Goal: Task Accomplishment & Management: Use online tool/utility

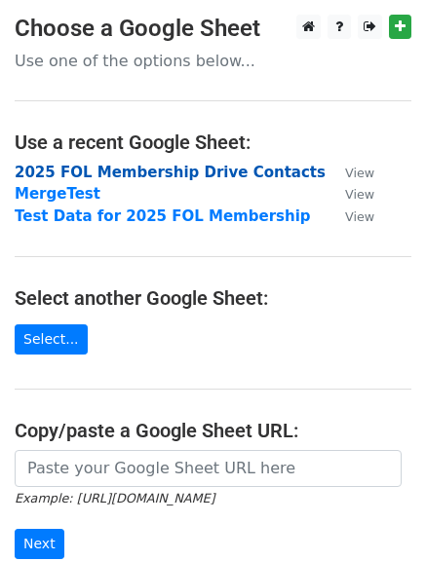
click at [174, 169] on strong "2025 FOL Membership Drive Contacts" at bounding box center [170, 173] width 311 height 18
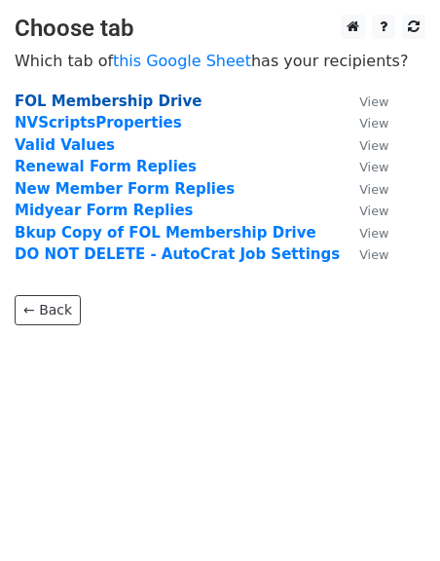
click at [150, 96] on strong "FOL Membership Drive" at bounding box center [108, 102] width 187 height 18
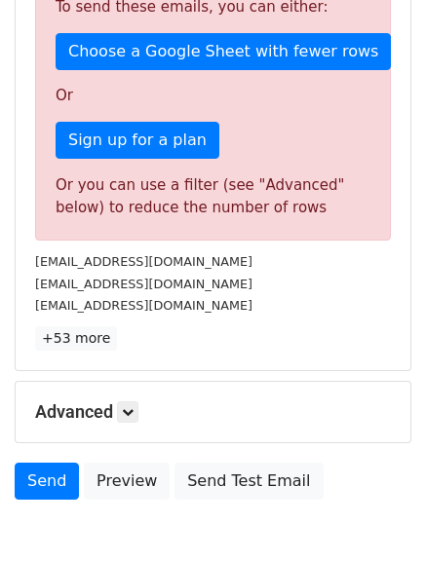
scroll to position [577, 0]
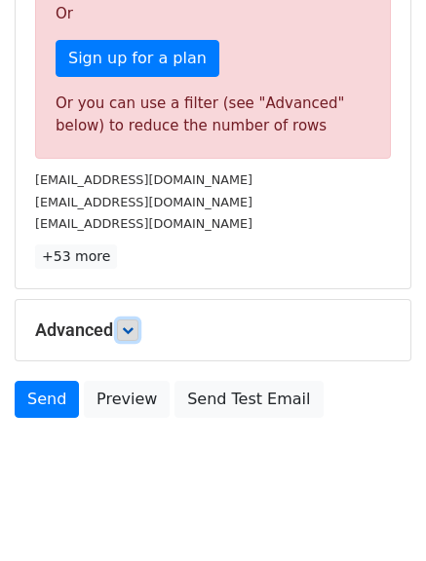
click at [126, 324] on icon at bounding box center [128, 330] width 12 height 12
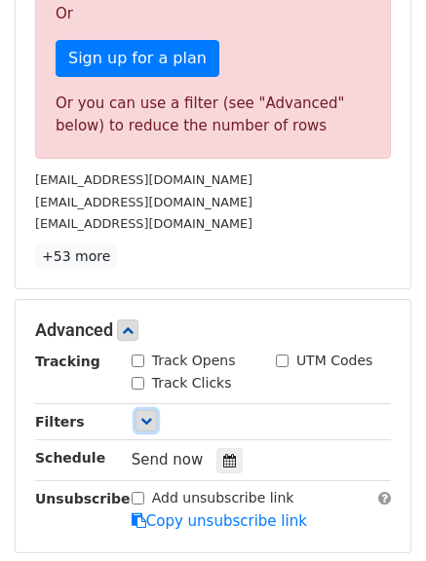
click at [144, 415] on icon at bounding box center [146, 421] width 12 height 12
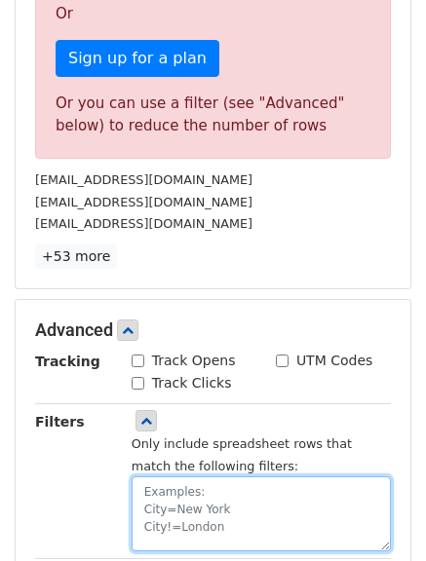
click at [139, 476] on textarea at bounding box center [260, 513] width 259 height 75
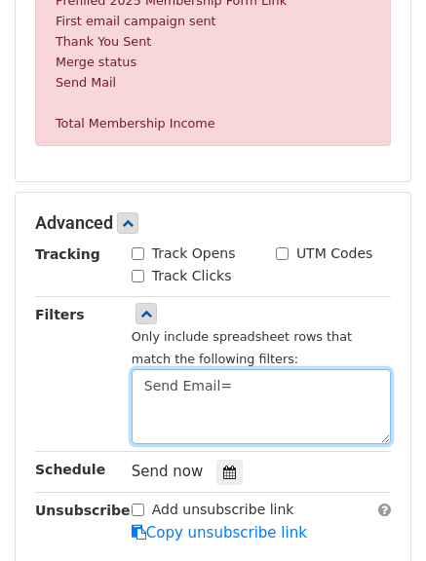
scroll to position [966, 0]
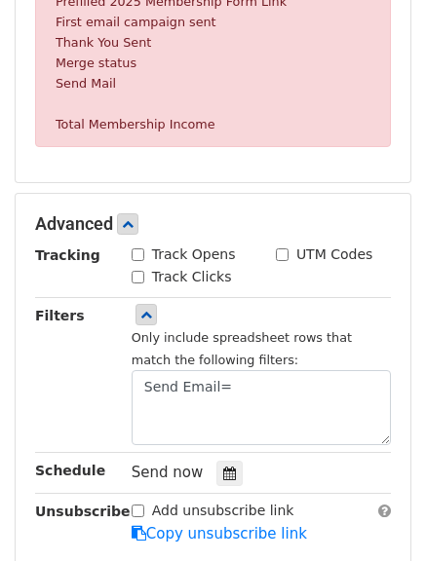
click at [85, 76] on small "Send Mail" at bounding box center [86, 83] width 60 height 15
click at [80, 76] on small "Send Mail" at bounding box center [86, 83] width 60 height 15
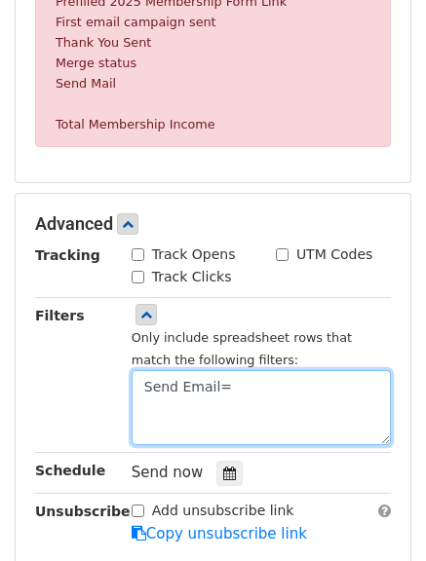
click at [182, 370] on textarea "Send Email=" at bounding box center [260, 407] width 259 height 75
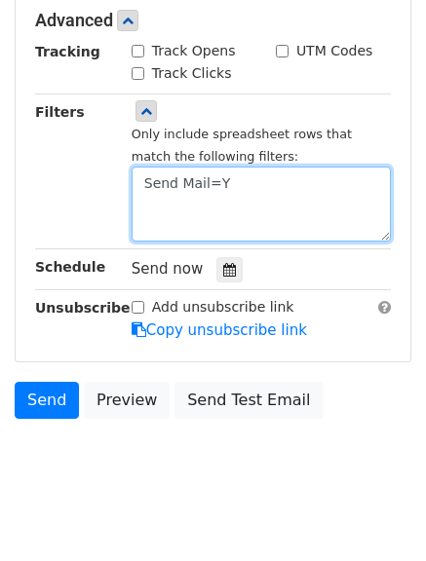
scroll to position [673, 0]
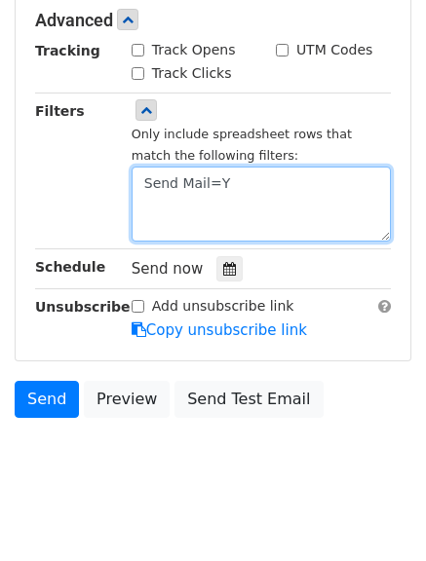
type textarea "Send Mail=Y"
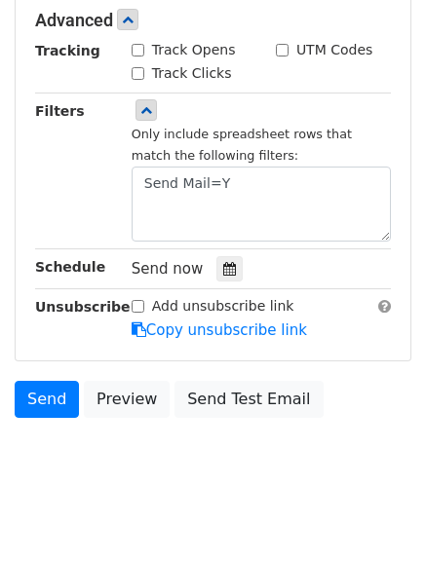
click at [314, 256] on div "Send now" at bounding box center [245, 269] width 229 height 26
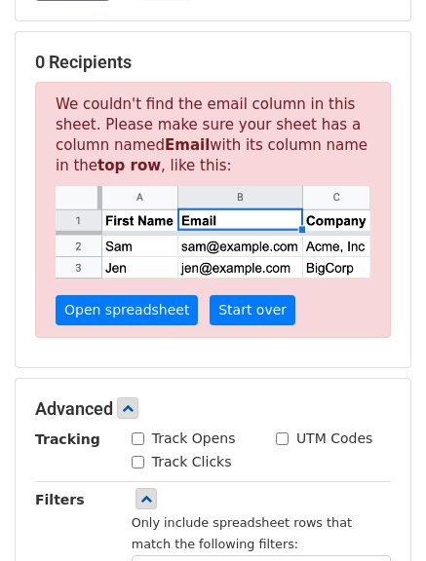
scroll to position [283, 0]
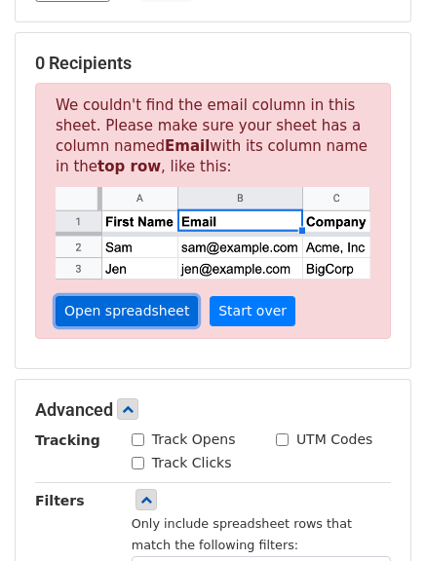
click at [149, 296] on link "Open spreadsheet" at bounding box center [127, 311] width 142 height 30
click at [103, 296] on link "Open spreadsheet" at bounding box center [127, 311] width 142 height 30
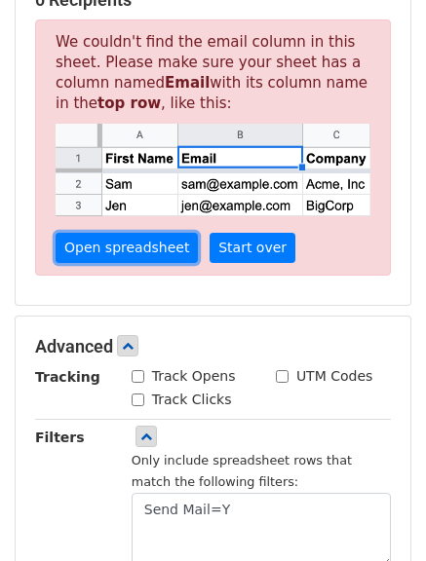
scroll to position [381, 0]
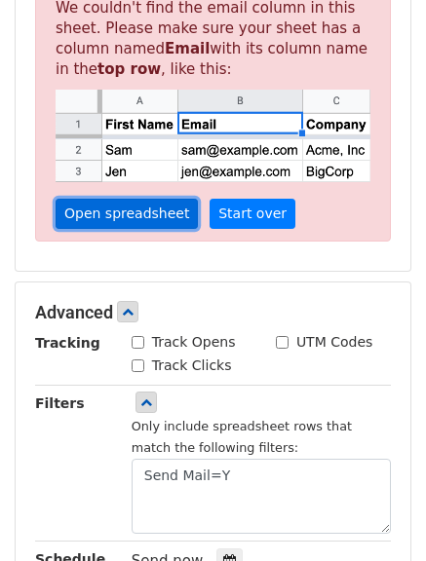
click at [139, 199] on link "Open spreadsheet" at bounding box center [127, 214] width 142 height 30
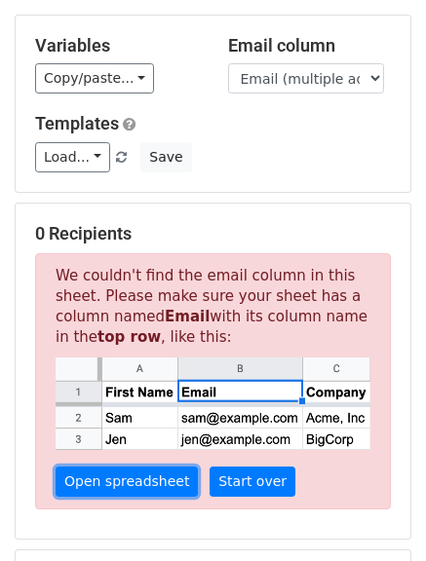
scroll to position [0, 0]
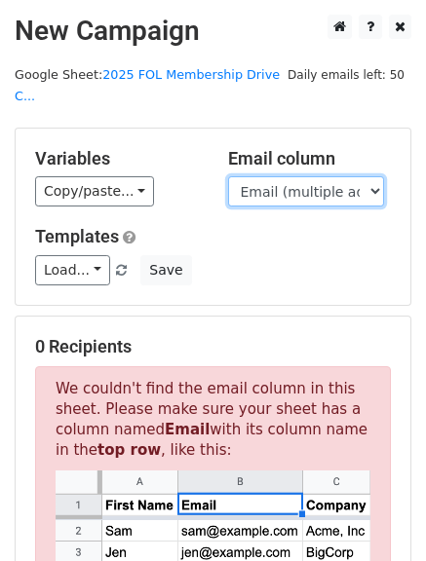
click at [295, 176] on select "Email (multiple addresses must be separated by a comma) First Name Last Name Bu…" at bounding box center [306, 191] width 156 height 30
click at [228, 176] on select "Email (multiple addresses must be separated by a comma) First Name Last Name Bu…" at bounding box center [306, 191] width 156 height 30
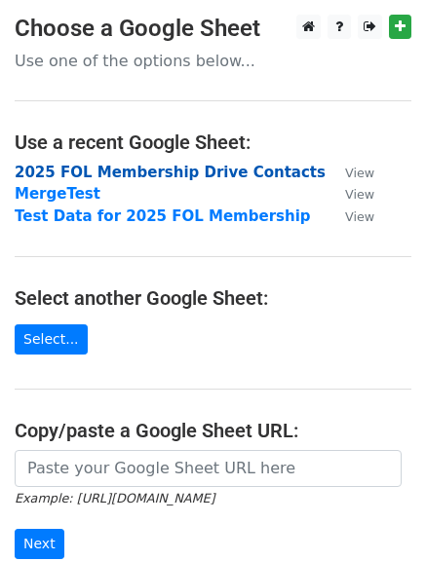
click at [81, 170] on strong "2025 FOL Membership Drive Contacts" at bounding box center [170, 173] width 311 height 18
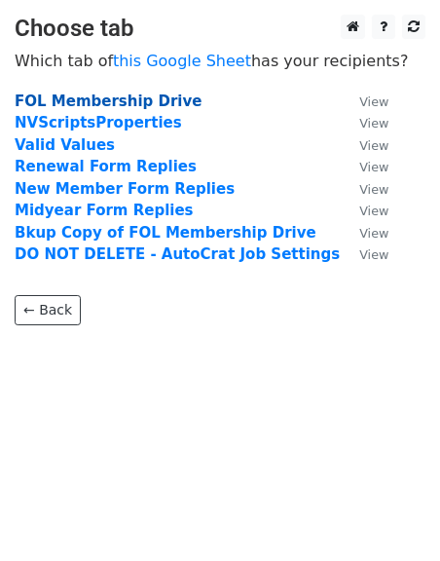
click at [103, 103] on strong "FOL Membership Drive" at bounding box center [108, 102] width 187 height 18
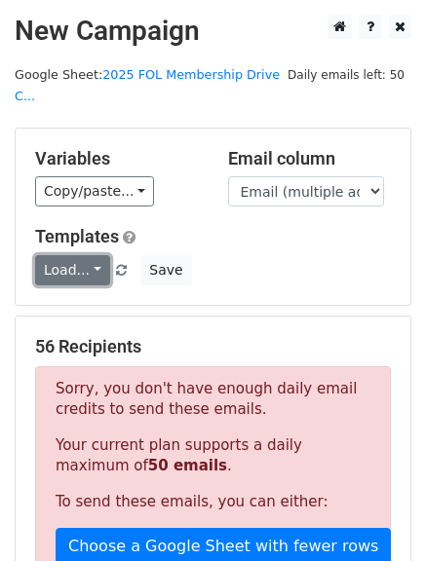
click at [84, 255] on link "Load..." at bounding box center [72, 270] width 75 height 30
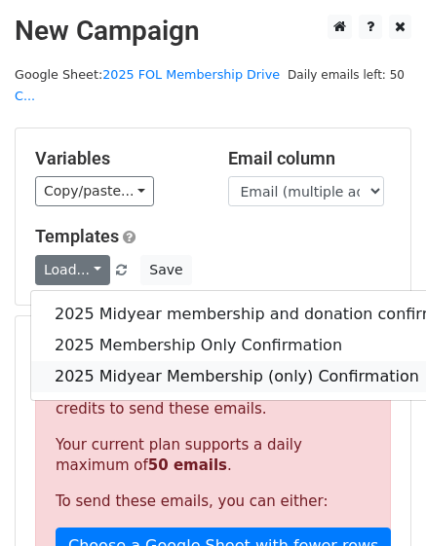
click at [129, 361] on link "2025 Midyear Membership (only) Confirmation" at bounding box center [265, 376] width 468 height 31
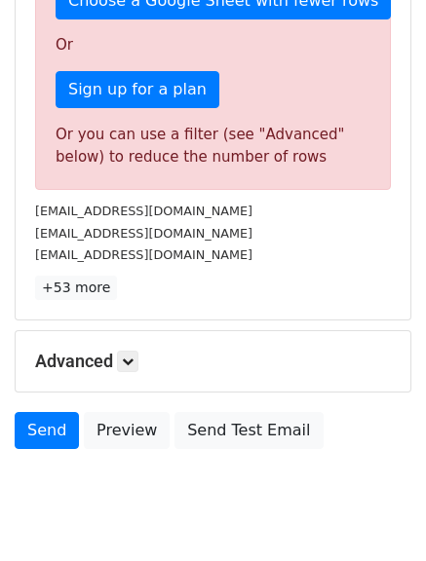
scroll to position [577, 0]
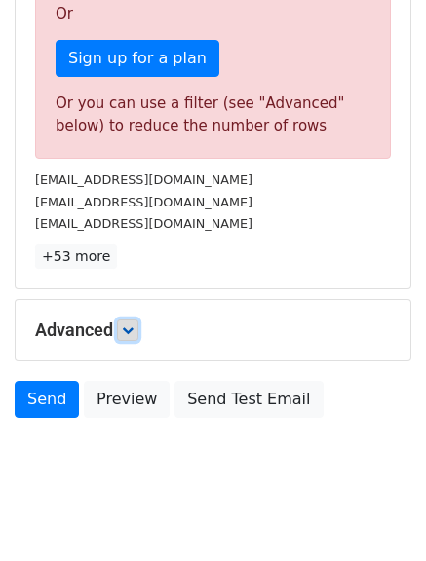
click at [133, 324] on icon at bounding box center [128, 330] width 12 height 12
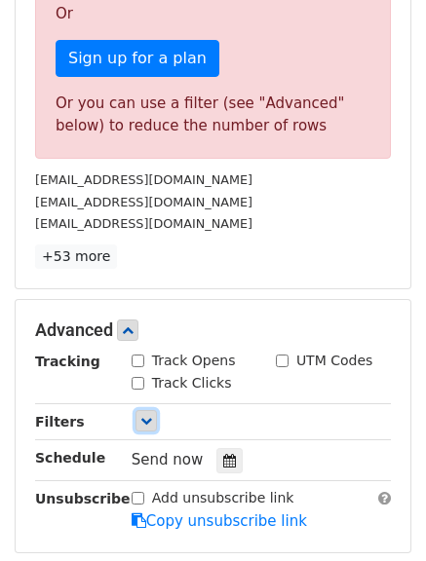
click at [151, 415] on icon at bounding box center [146, 421] width 12 height 12
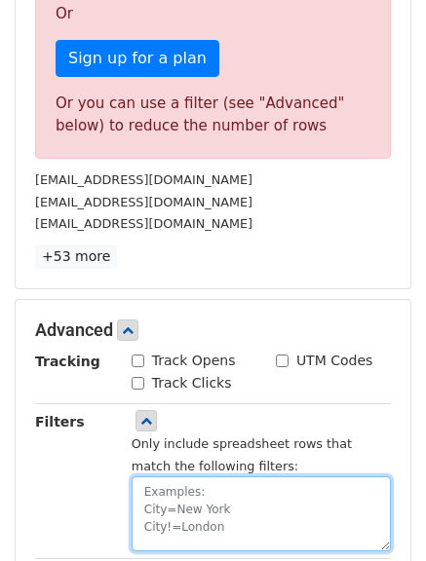
click at [150, 476] on textarea at bounding box center [260, 513] width 259 height 75
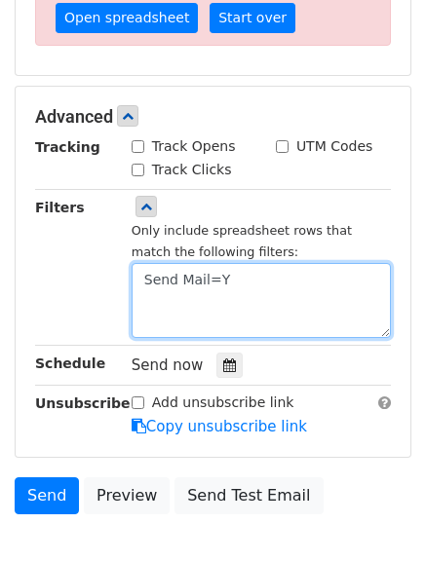
scroll to position [187, 0]
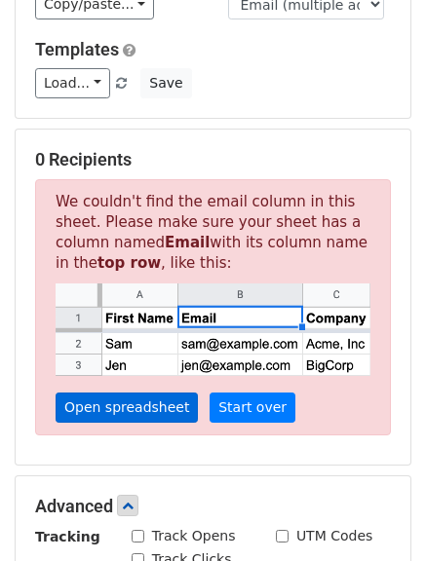
type textarea "Send Mail=Y"
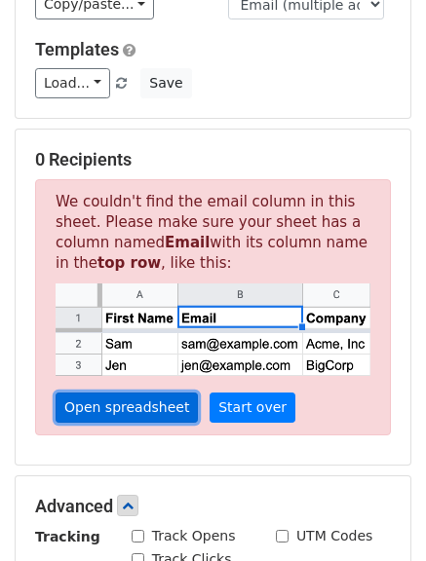
click at [127, 392] on link "Open spreadsheet" at bounding box center [127, 407] width 142 height 30
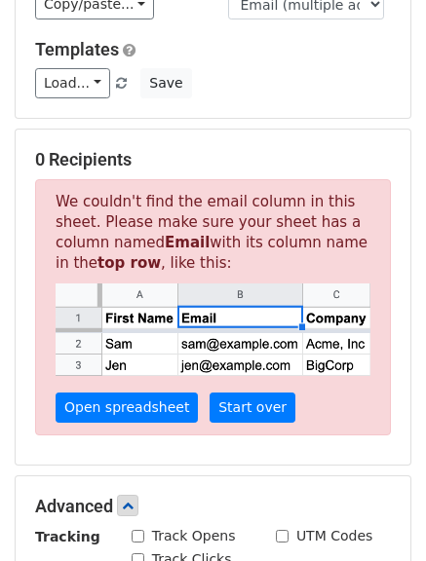
click at [67, 149] on h5 "0 Recipients" at bounding box center [212, 159] width 355 height 21
click at [211, 288] on img at bounding box center [213, 329] width 315 height 92
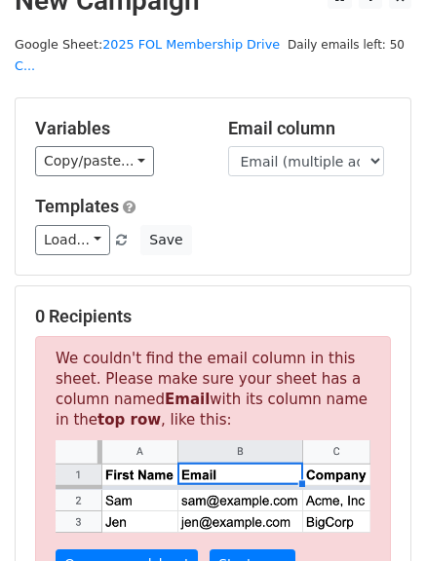
scroll to position [0, 0]
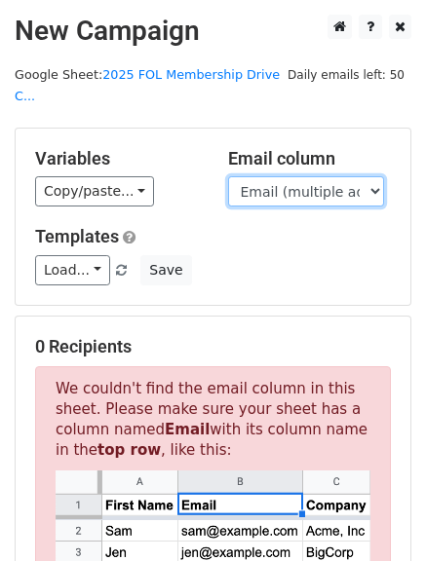
click at [247, 176] on select "Email (multiple addresses must be separated by a comma) First Name Last Name Bu…" at bounding box center [306, 191] width 156 height 30
click at [228, 176] on select "Email (multiple addresses must be separated by a comma) First Name Last Name Bu…" at bounding box center [306, 191] width 156 height 30
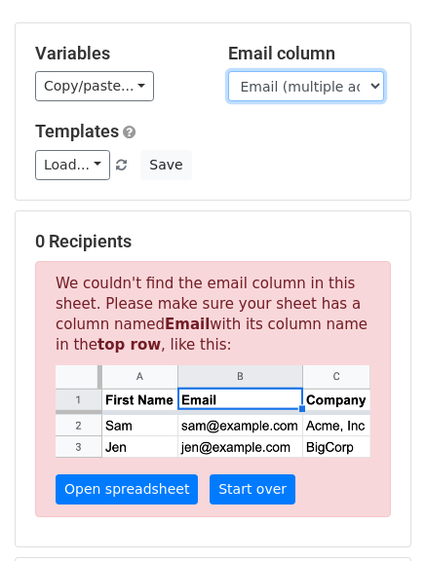
scroll to position [97, 0]
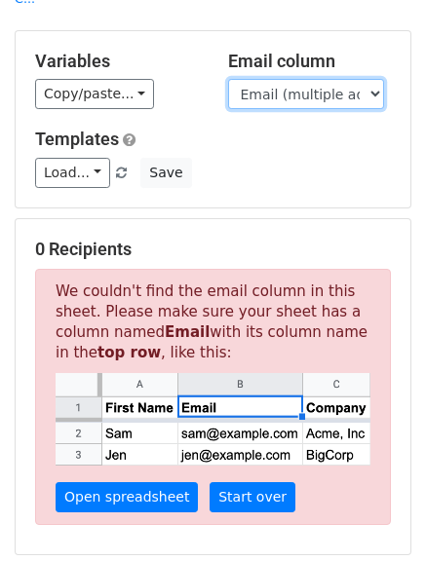
click at [315, 79] on select "Email (multiple addresses must be separated by a comma) First Name Last Name Bu…" at bounding box center [306, 94] width 156 height 30
click at [228, 79] on select "Email (multiple addresses must be separated by a comma) First Name Last Name Bu…" at bounding box center [306, 94] width 156 height 30
click at [315, 79] on select "Email (multiple addresses must be separated by a comma) First Name Last Name Bu…" at bounding box center [306, 94] width 156 height 30
select select "Email (multiple addresses must be separated by a comma)"
click at [228, 79] on select "Email (multiple addresses must be separated by a comma) First Name Last Name Bu…" at bounding box center [306, 94] width 156 height 30
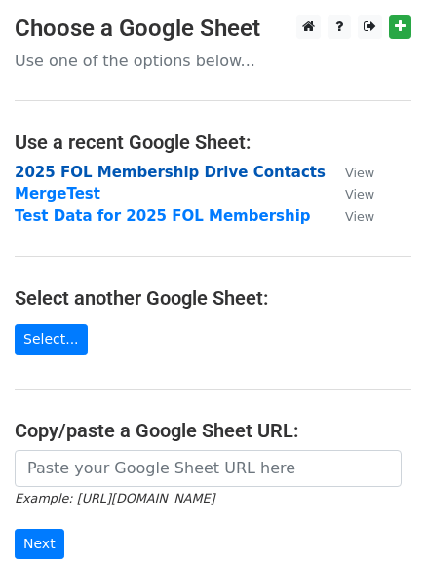
click at [144, 176] on strong "2025 FOL Membership Drive Contacts" at bounding box center [170, 173] width 311 height 18
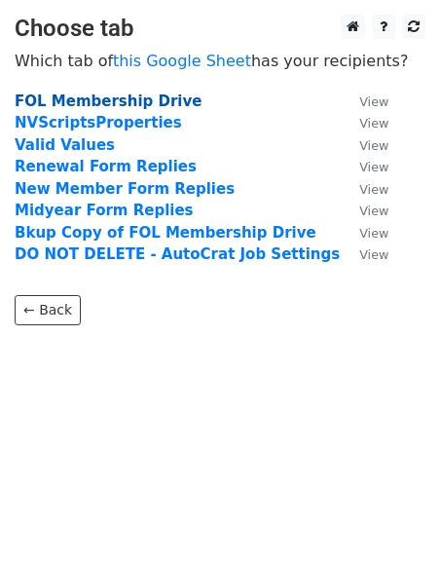
click at [48, 99] on strong "FOL Membership Drive" at bounding box center [108, 102] width 187 height 18
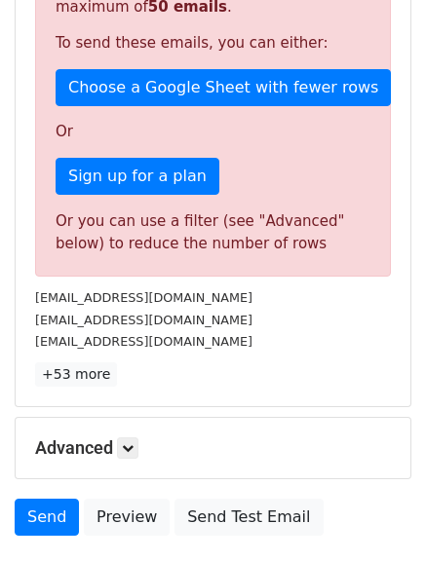
scroll to position [577, 0]
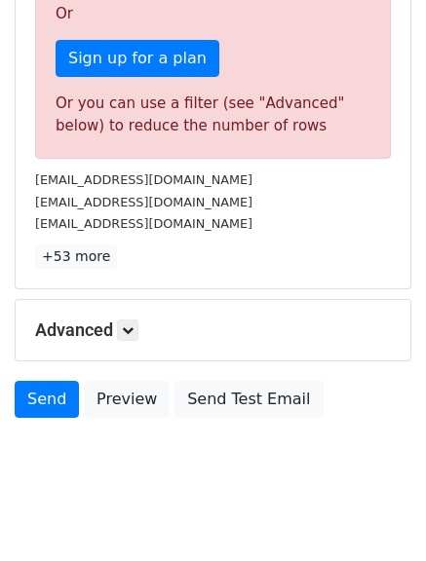
click at [393, 392] on div "Send Preview Send Test Email" at bounding box center [213, 404] width 426 height 47
click at [366, 390] on div "Send Preview Send Test Email" at bounding box center [213, 404] width 426 height 47
click at [129, 324] on icon at bounding box center [128, 330] width 12 height 12
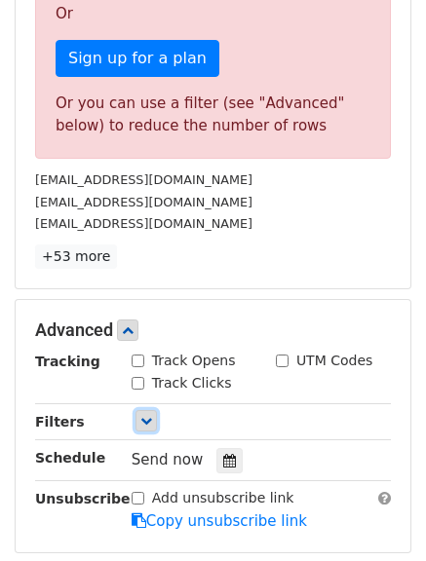
click at [137, 410] on link at bounding box center [145, 420] width 21 height 21
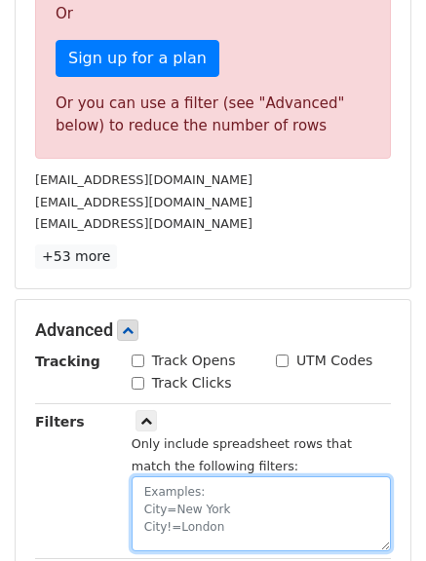
click at [145, 477] on textarea at bounding box center [260, 513] width 259 height 75
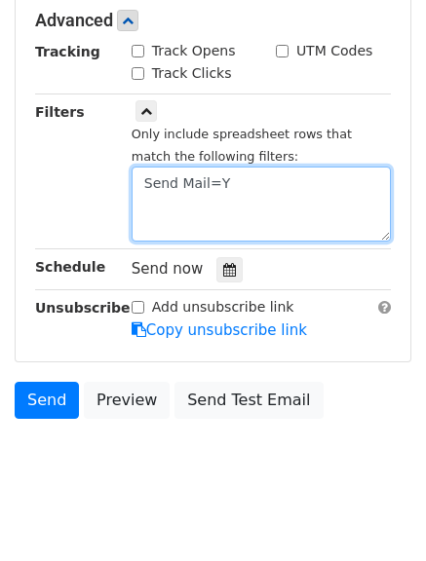
type textarea "Send Mail=Y"
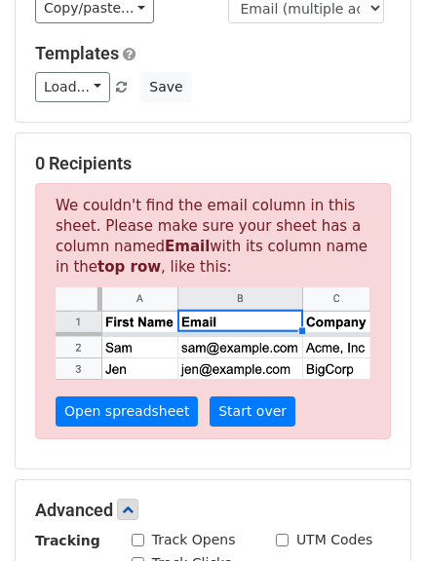
scroll to position [89, 0]
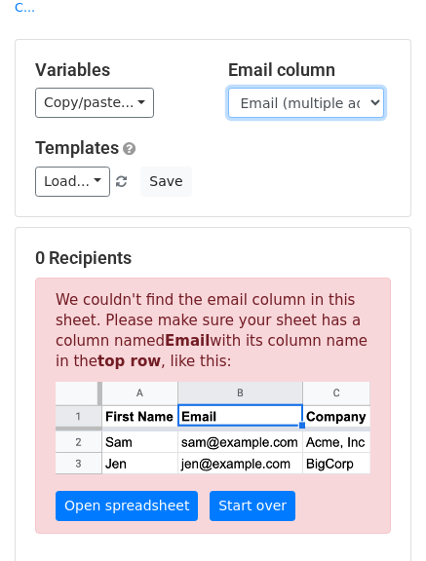
click at [285, 88] on select "Email (multiple addresses must be separated by a comma) First Name Last Name Bu…" at bounding box center [306, 103] width 156 height 30
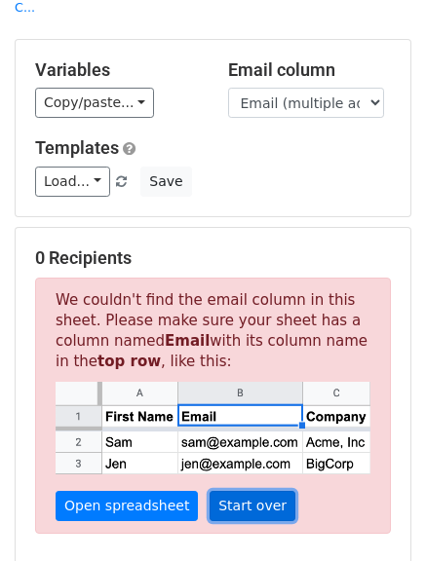
click at [224, 491] on link "Start over" at bounding box center [252, 506] width 86 height 30
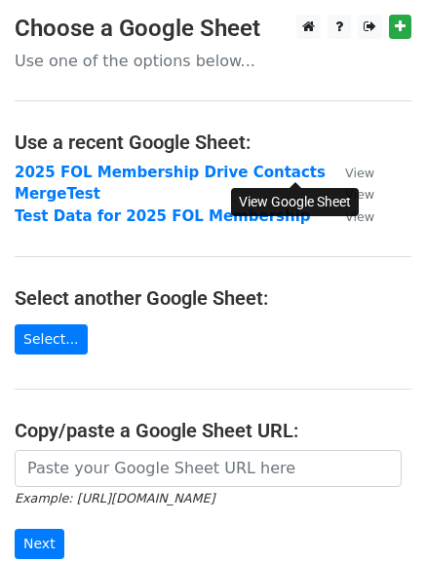
click at [345, 168] on small "View" at bounding box center [359, 173] width 29 height 15
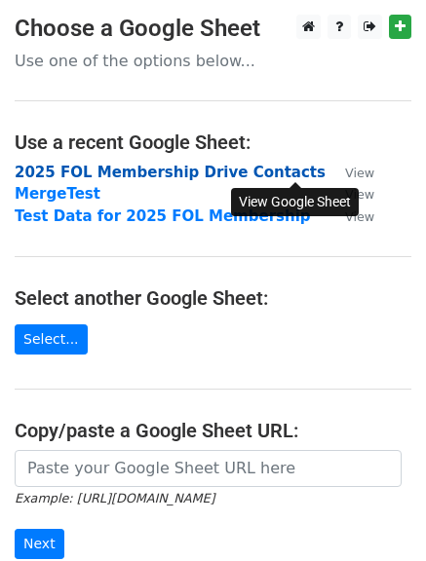
click at [112, 170] on strong "2025 FOL Membership Drive Contacts" at bounding box center [170, 173] width 311 height 18
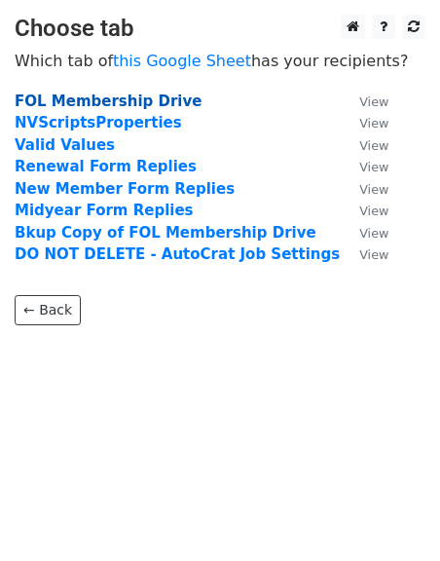
click at [53, 102] on strong "FOL Membership Drive" at bounding box center [108, 102] width 187 height 18
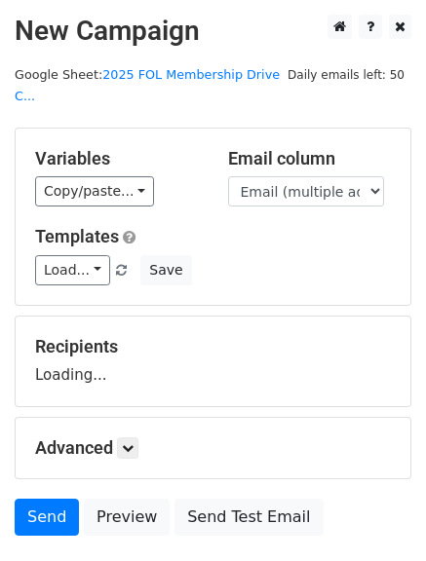
click at [50, 129] on div "Variables Copy/paste... {{Email (multiple addresses... {{First Name}} {{Last Na…" at bounding box center [213, 217] width 394 height 176
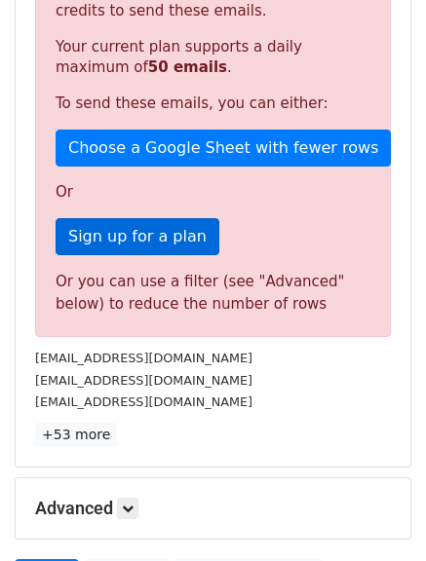
scroll to position [577, 0]
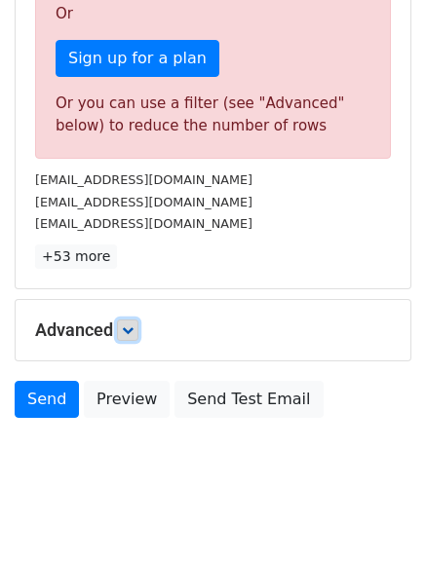
click at [138, 319] on link at bounding box center [127, 329] width 21 height 21
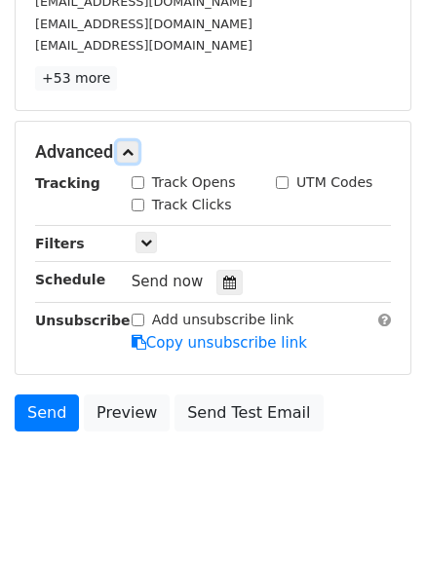
scroll to position [767, 0]
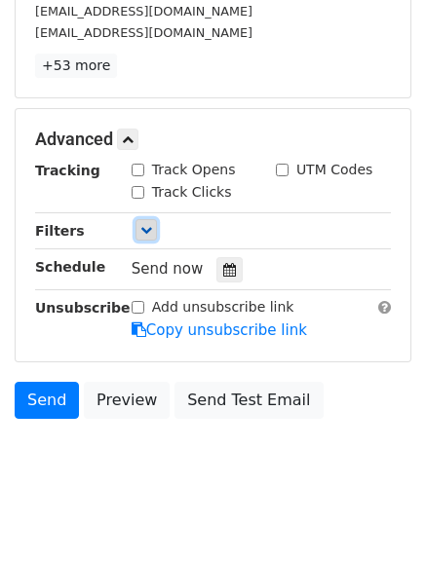
click at [149, 224] on icon at bounding box center [146, 230] width 12 height 12
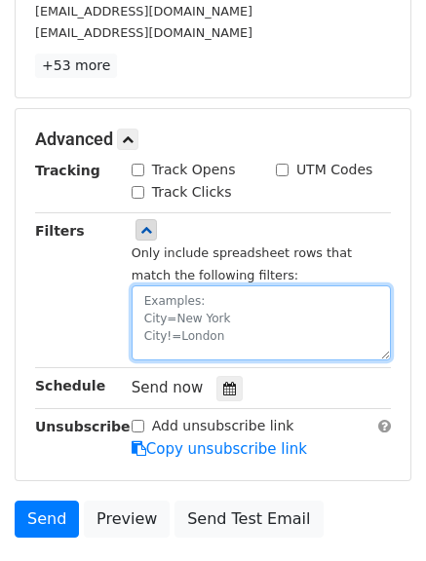
click at [165, 297] on textarea at bounding box center [260, 322] width 259 height 75
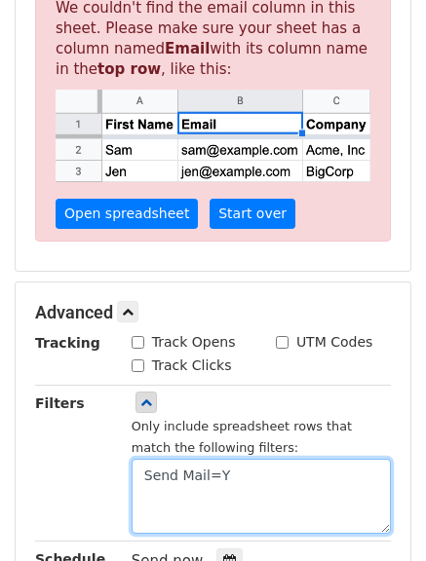
scroll to position [0, 0]
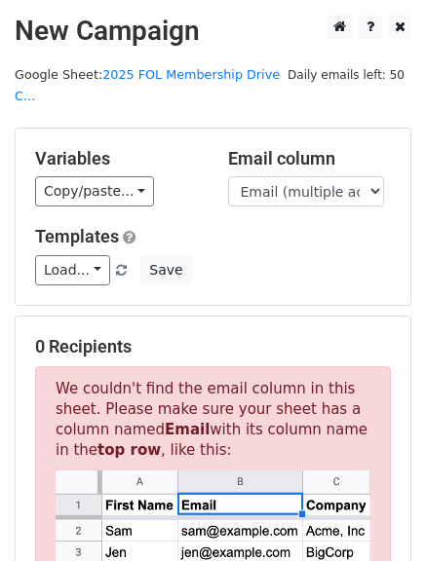
type textarea "Send Mail=Y"
click at [366, 176] on select "Email (multiple addresses must be separated by a comma) First Name Last Name Bu…" at bounding box center [306, 191] width 156 height 30
click at [228, 176] on select "Email (multiple addresses must be separated by a comma) First Name Last Name Bu…" at bounding box center [306, 191] width 156 height 30
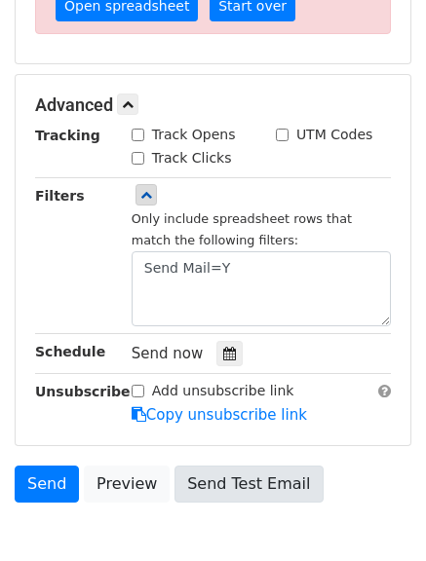
scroll to position [673, 0]
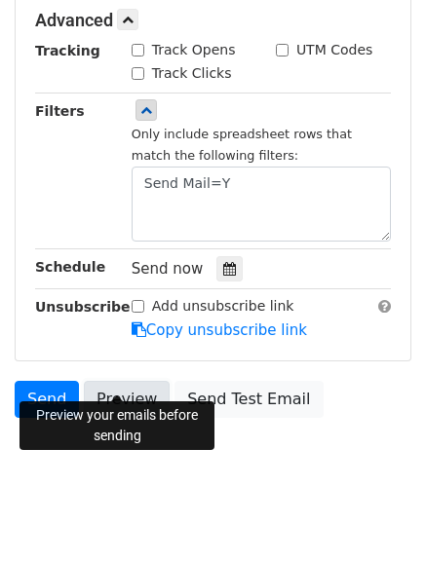
click at [129, 384] on link "Preview" at bounding box center [127, 399] width 86 height 37
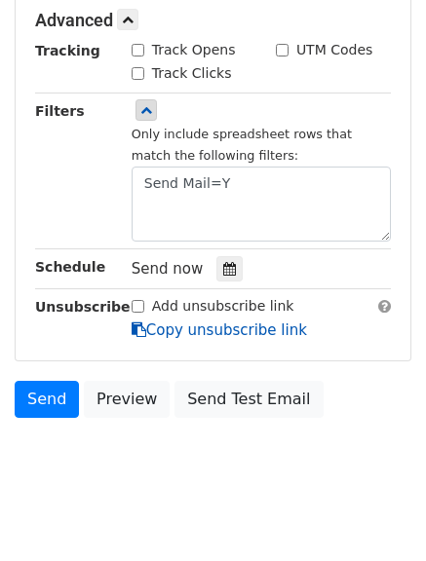
scroll to position [283, 0]
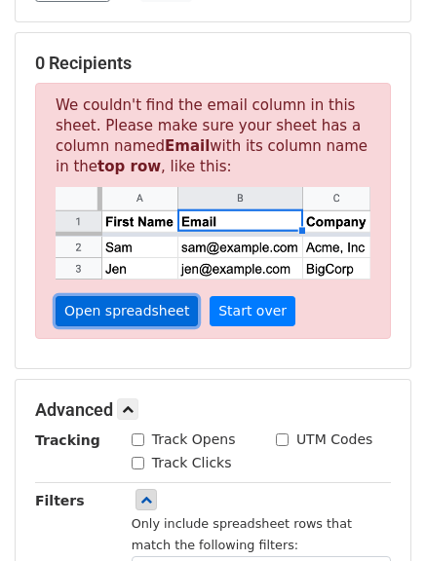
click at [115, 296] on link "Open spreadsheet" at bounding box center [127, 311] width 142 height 30
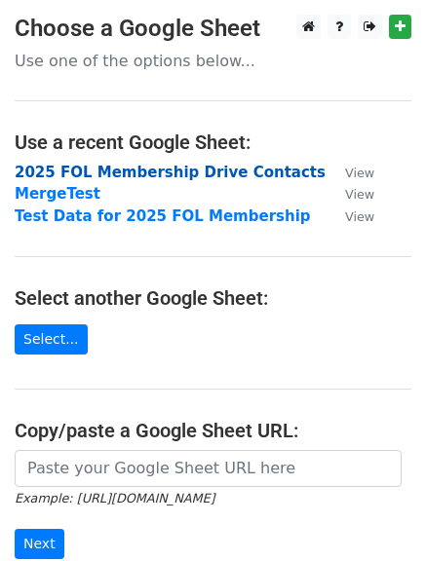
click at [38, 175] on strong "2025 FOL Membership Drive Contacts" at bounding box center [170, 173] width 311 height 18
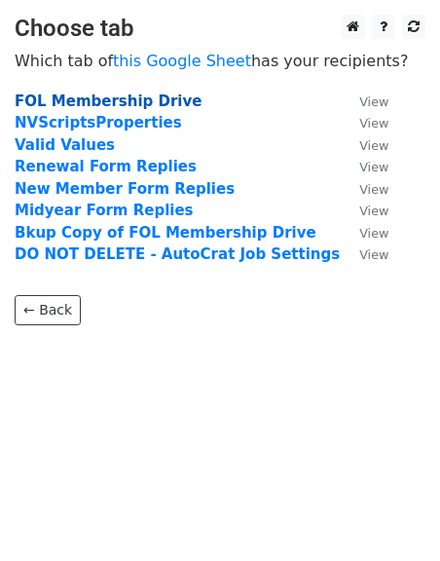
click at [171, 98] on strong "FOL Membership Drive" at bounding box center [108, 102] width 187 height 18
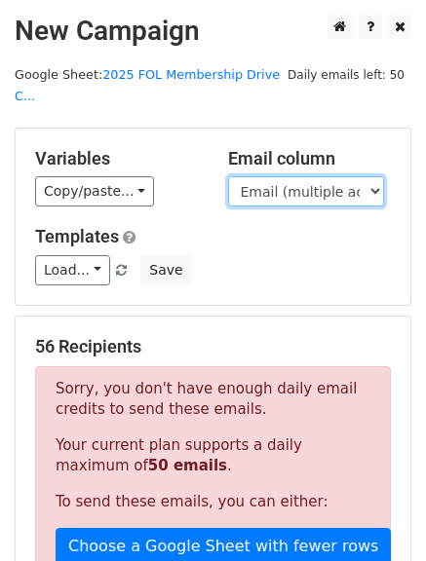
click at [375, 176] on select "Email (multiple addresses must be separated by a comma) First Name Last Name Bu…" at bounding box center [306, 191] width 156 height 30
click at [228, 176] on select "Email (multiple addresses must be separated by a comma) First Name Last Name Bu…" at bounding box center [306, 191] width 156 height 30
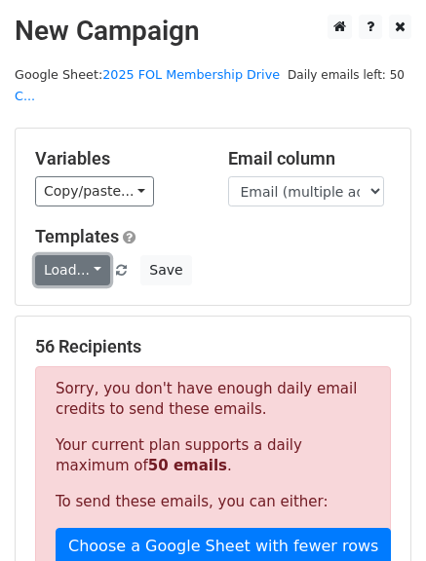
click at [85, 255] on link "Load..." at bounding box center [72, 270] width 75 height 30
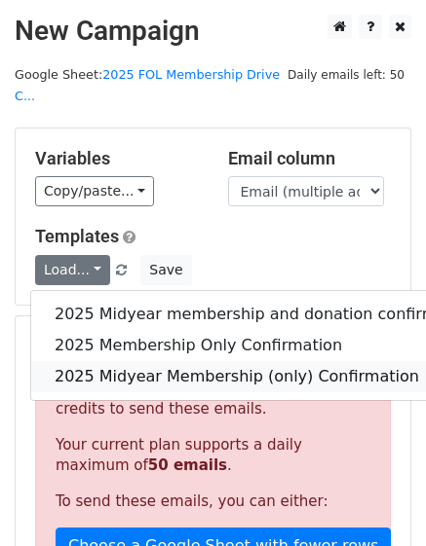
click at [202, 361] on link "2025 Midyear Membership (only) Confirmation" at bounding box center [265, 376] width 468 height 31
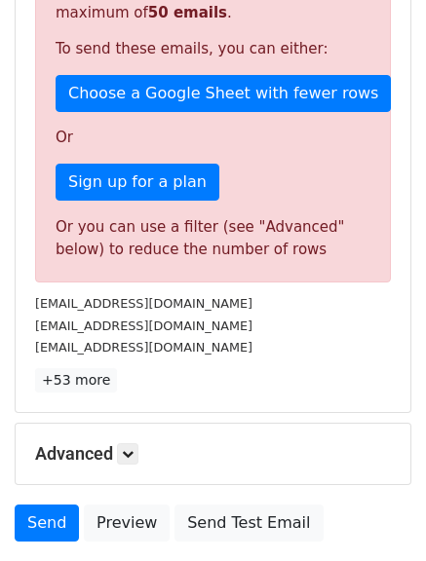
scroll to position [487, 0]
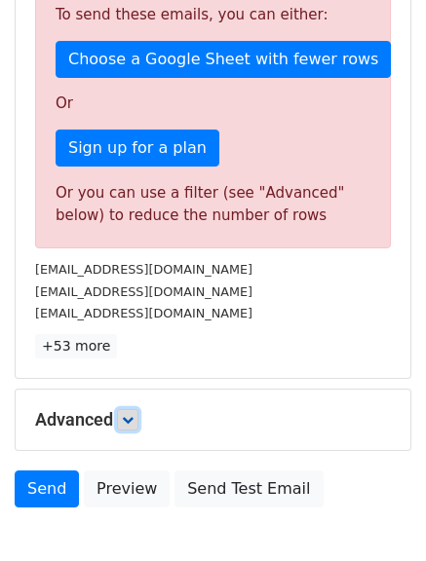
click at [133, 414] on icon at bounding box center [128, 420] width 12 height 12
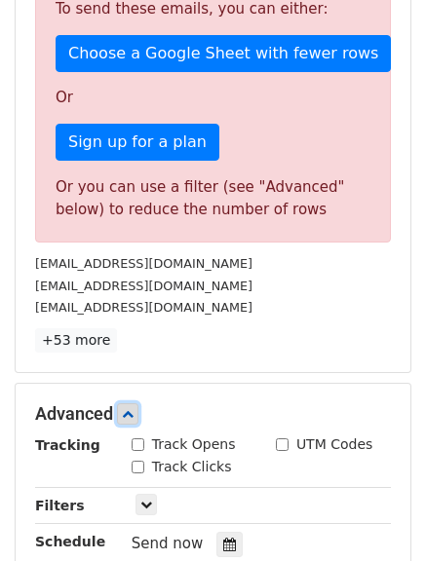
scroll to position [682, 0]
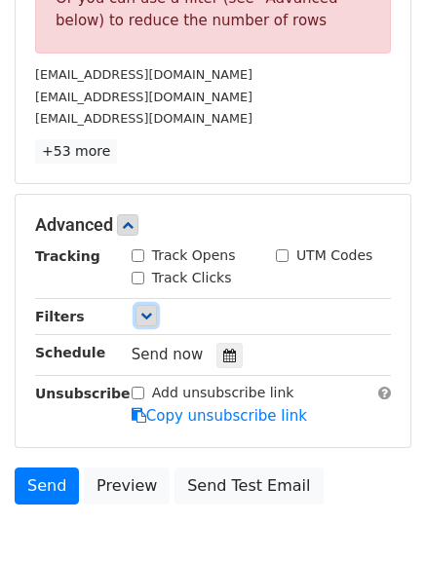
click at [151, 305] on link at bounding box center [145, 315] width 21 height 21
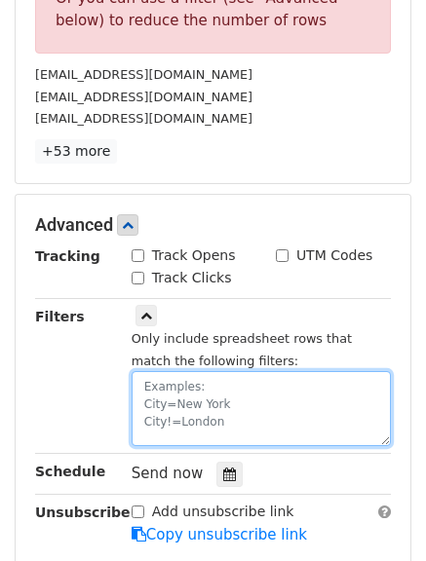
click at [218, 372] on textarea at bounding box center [260, 408] width 259 height 75
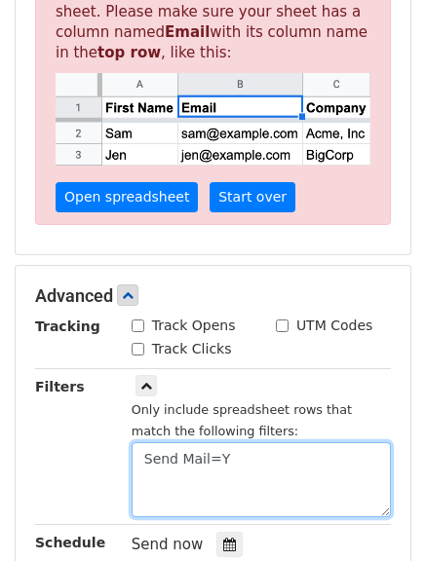
scroll to position [283, 0]
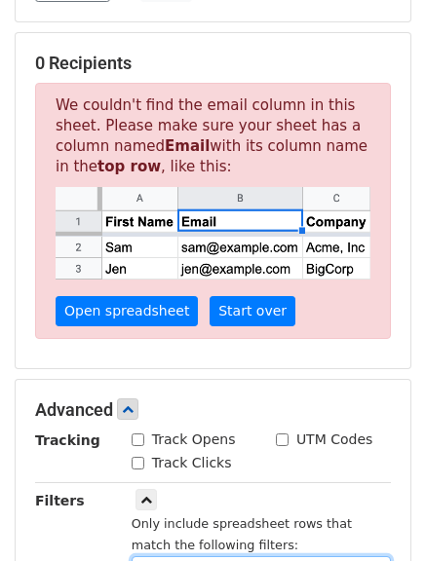
type textarea "S"
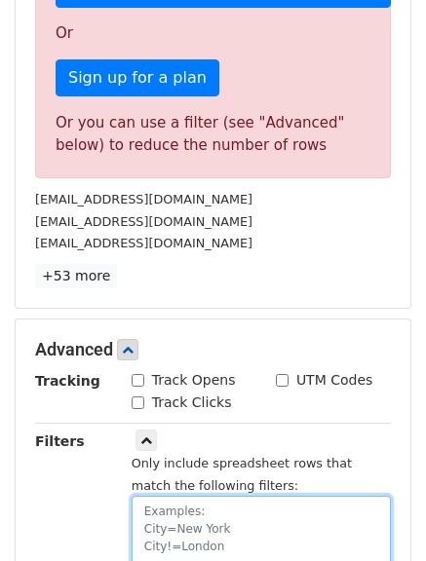
scroll to position [770, 0]
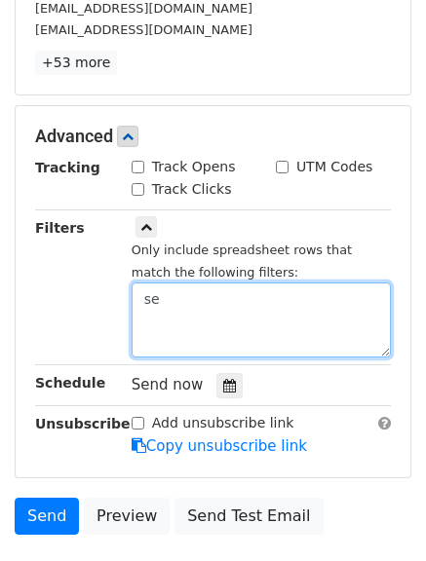
type textarea "s"
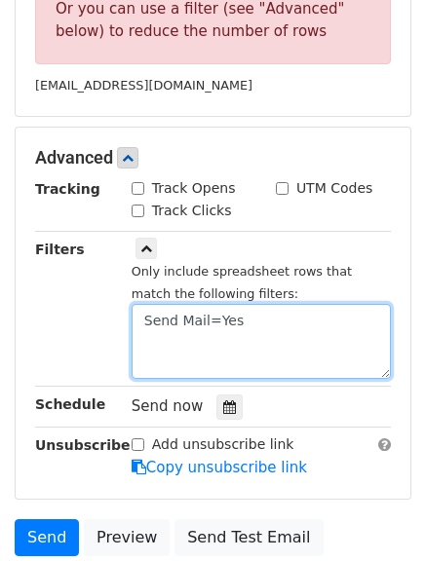
scroll to position [673, 0]
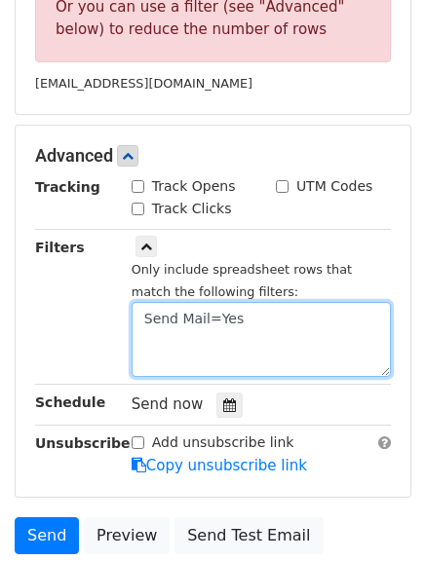
type textarea "Send Mail=Yes"
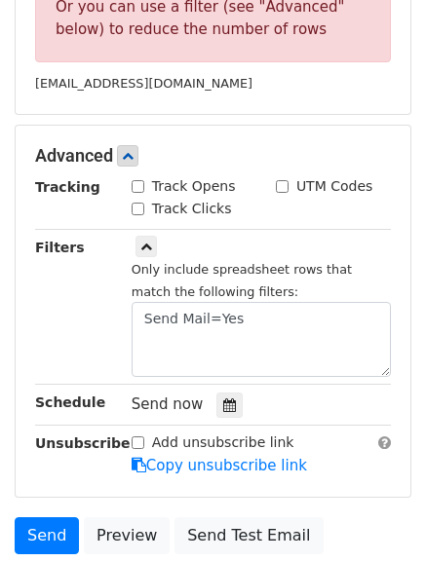
click at [272, 392] on div "Send now" at bounding box center [245, 405] width 229 height 26
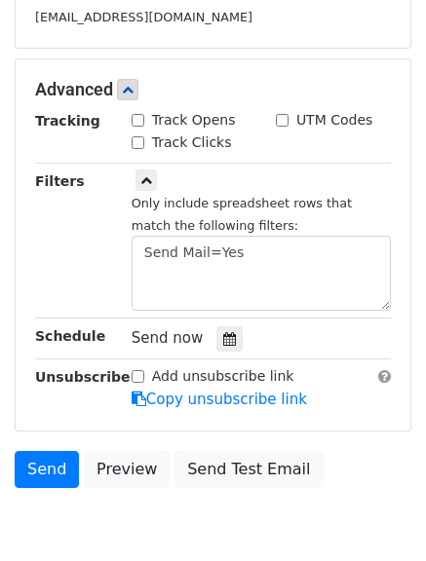
scroll to position [770, 0]
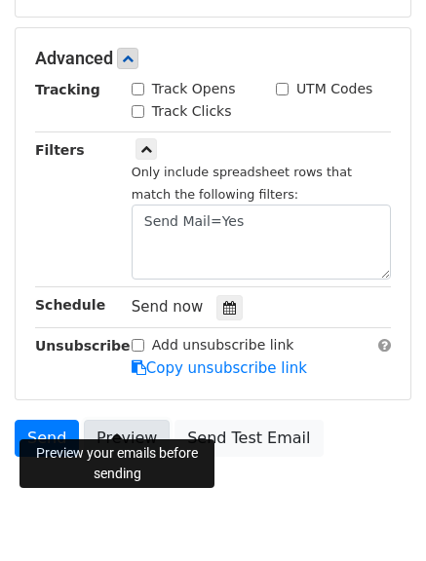
click at [119, 420] on link "Preview" at bounding box center [127, 438] width 86 height 37
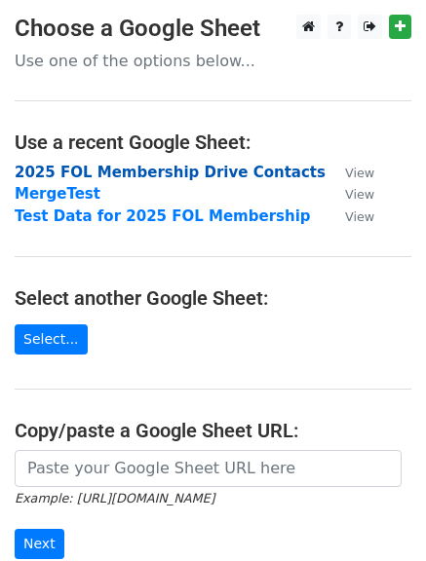
click at [112, 171] on strong "2025 FOL Membership Drive Contacts" at bounding box center [170, 173] width 311 height 18
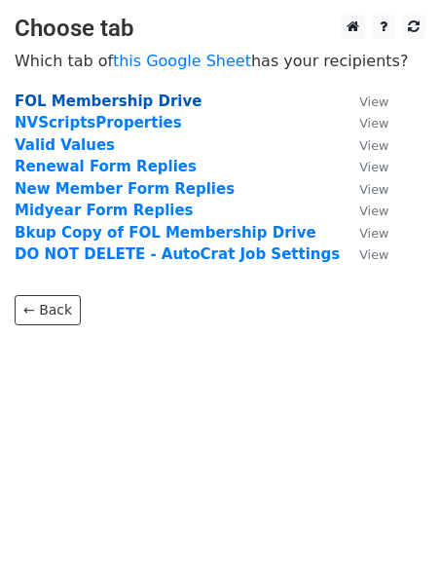
click at [102, 104] on strong "FOL Membership Drive" at bounding box center [108, 102] width 187 height 18
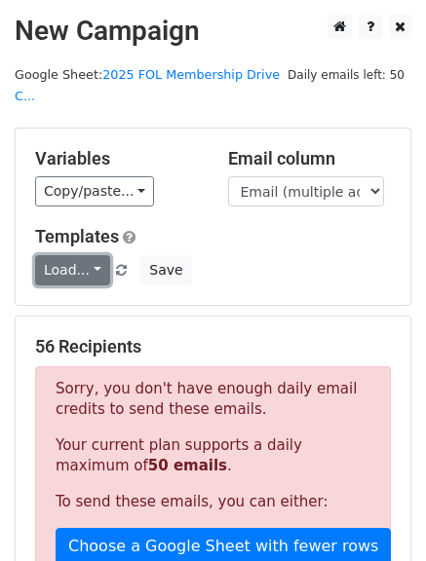
click at [85, 255] on link "Load..." at bounding box center [72, 270] width 75 height 30
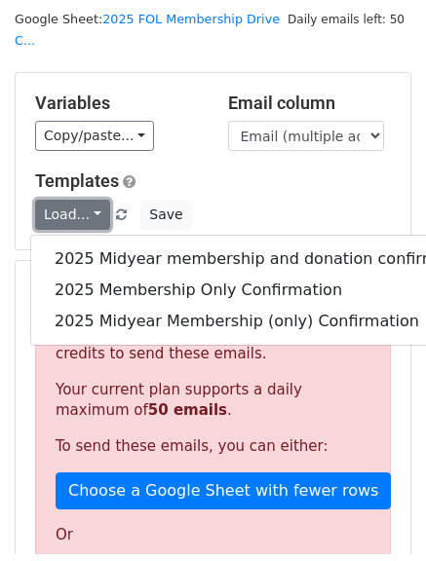
scroll to position [97, 0]
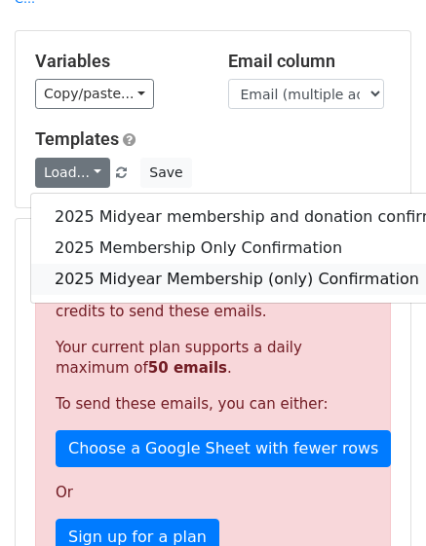
click at [164, 264] on link "2025 Midyear Membership (only) Confirmation" at bounding box center [265, 279] width 468 height 31
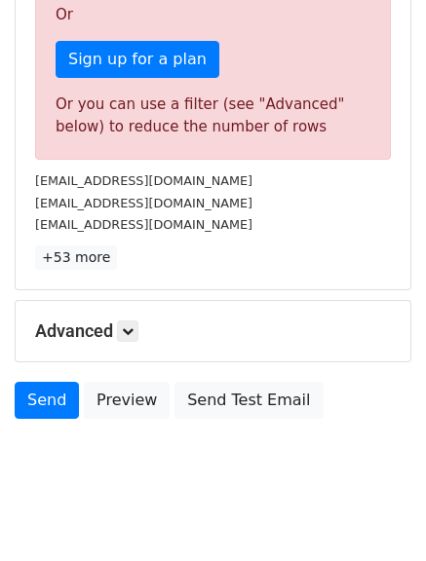
scroll to position [577, 0]
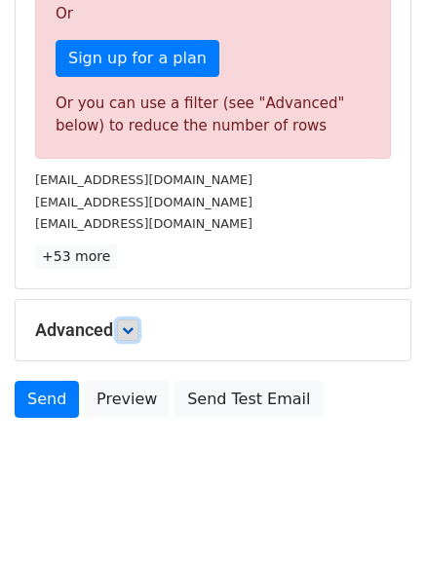
click at [131, 324] on icon at bounding box center [128, 330] width 12 height 12
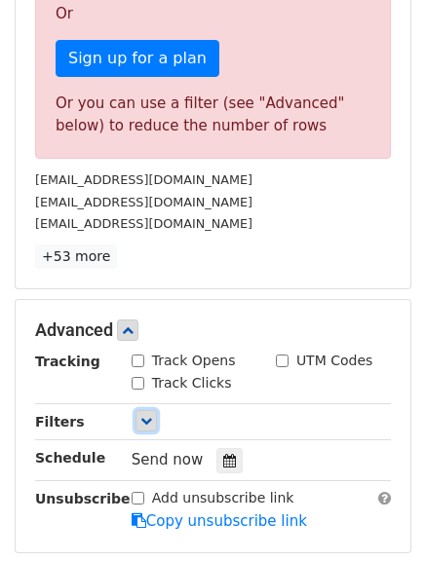
click at [151, 415] on icon at bounding box center [146, 421] width 12 height 12
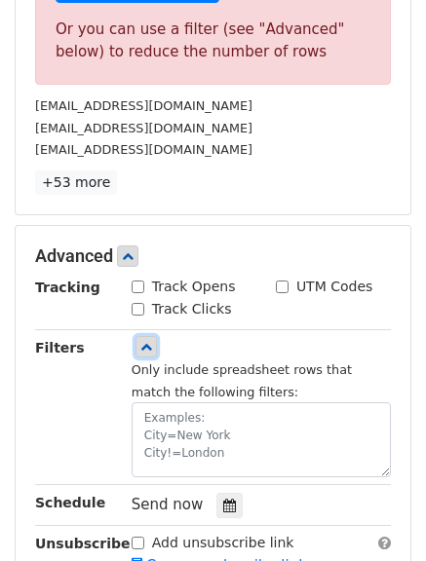
scroll to position [771, 0]
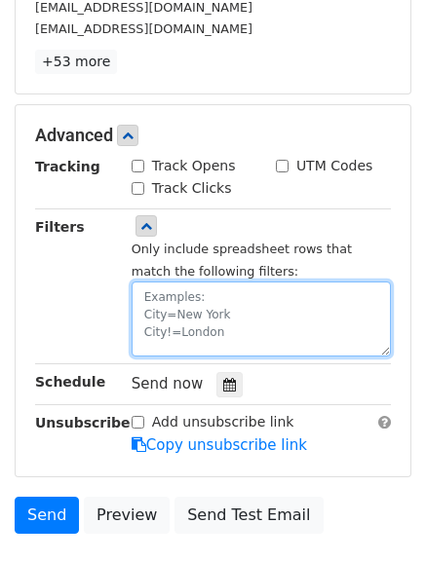
click at [140, 281] on textarea at bounding box center [260, 318] width 259 height 75
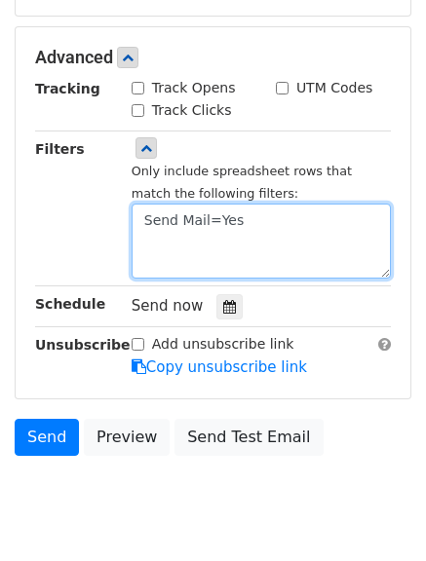
type textarea "Send Mail=Yes"
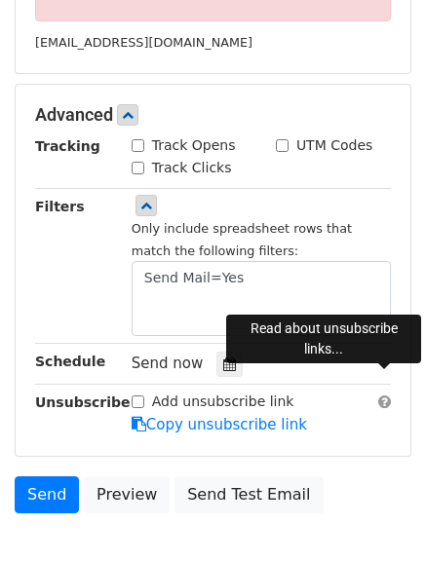
scroll to position [808, 0]
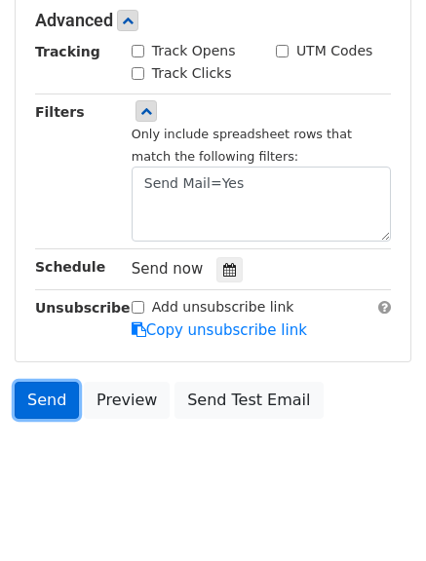
click at [37, 382] on link "Send" at bounding box center [47, 400] width 64 height 37
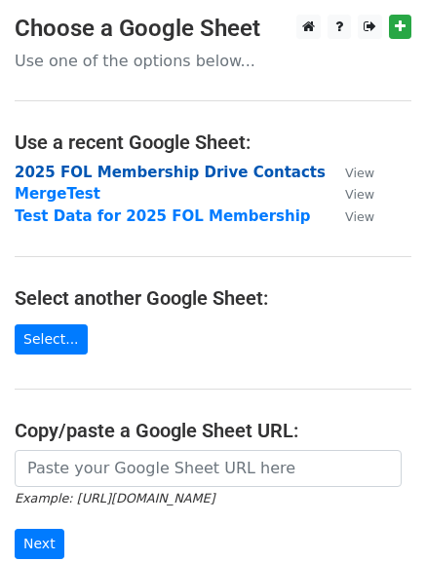
click at [141, 172] on strong "2025 FOL Membership Drive Contacts" at bounding box center [170, 173] width 311 height 18
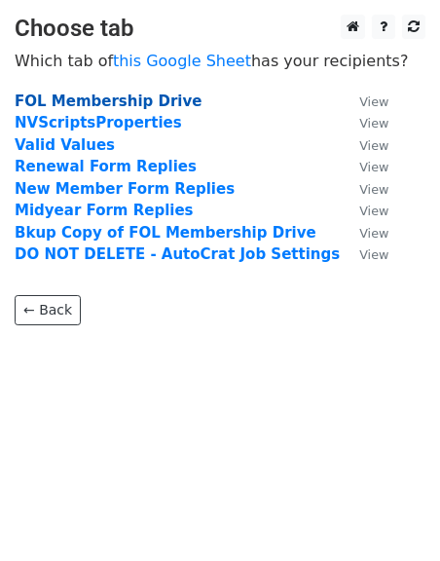
click at [134, 102] on strong "FOL Membership Drive" at bounding box center [108, 102] width 187 height 18
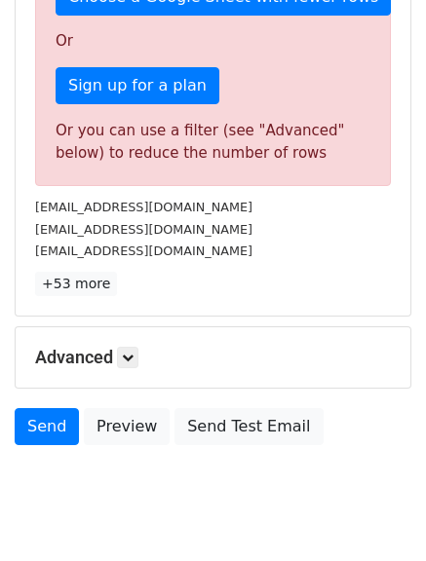
scroll to position [577, 0]
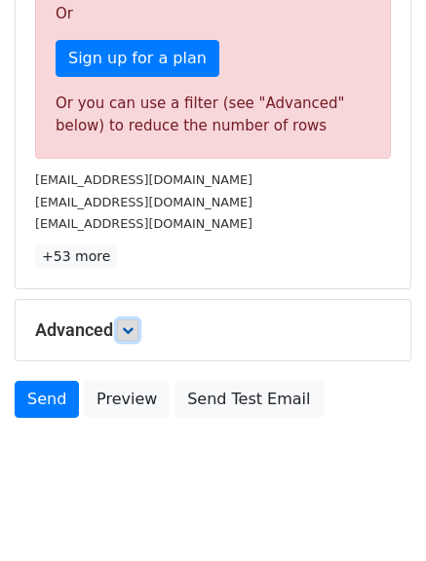
click at [132, 324] on icon at bounding box center [128, 330] width 12 height 12
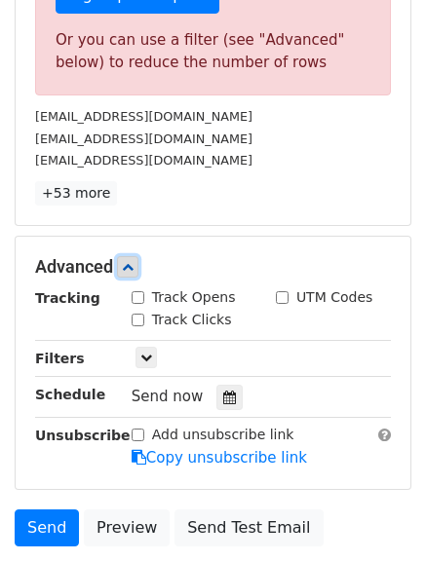
scroll to position [674, 0]
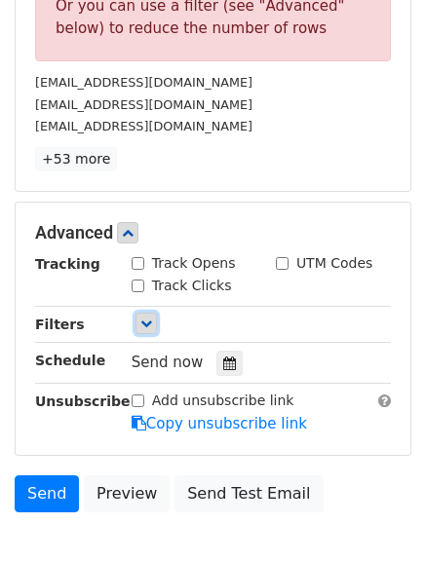
click at [135, 313] on link at bounding box center [145, 323] width 21 height 21
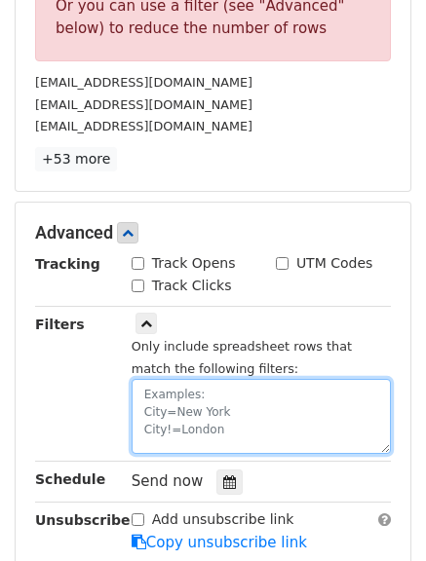
click at [176, 379] on textarea at bounding box center [260, 416] width 259 height 75
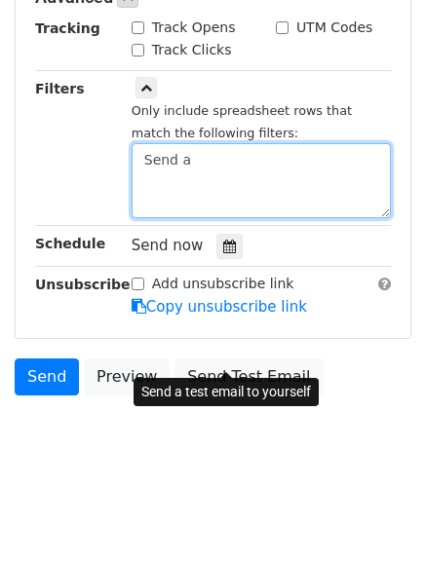
scroll to position [428, 0]
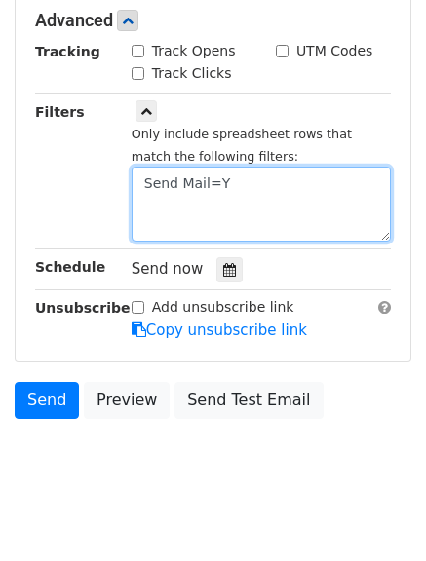
type textarea "Send Mail=Y"
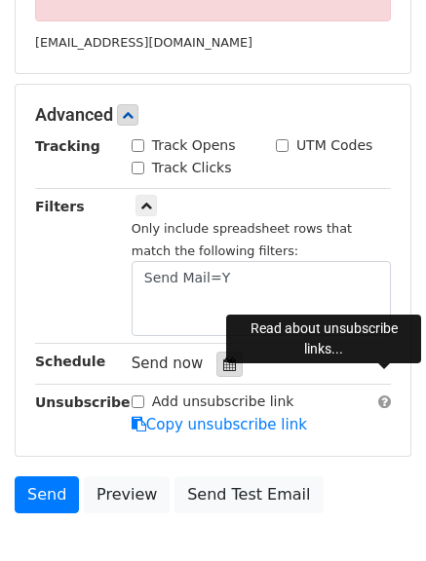
scroll to position [808, 0]
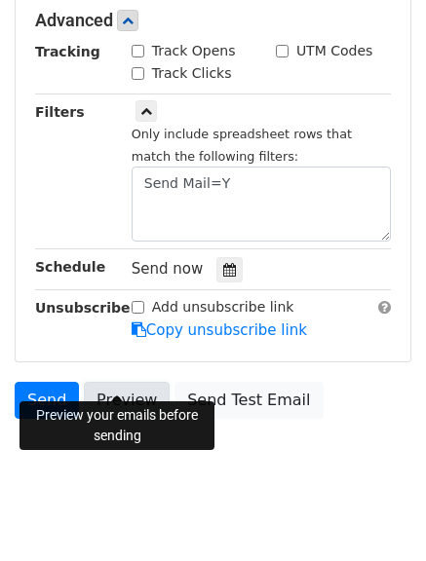
click at [113, 382] on link "Preview" at bounding box center [127, 400] width 86 height 37
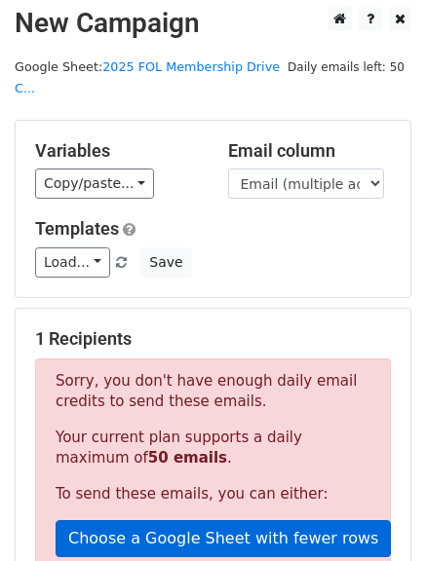
scroll to position [0, 0]
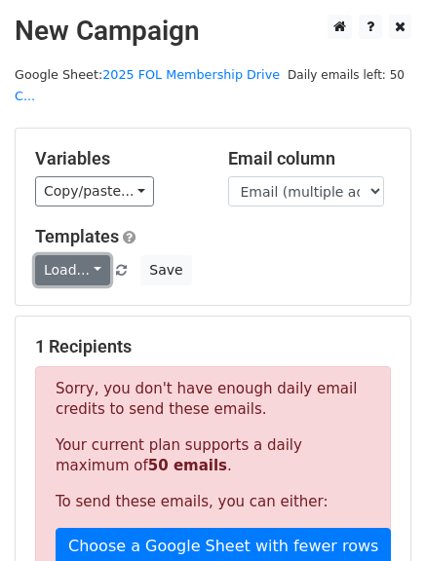
click at [92, 255] on link "Load..." at bounding box center [72, 270] width 75 height 30
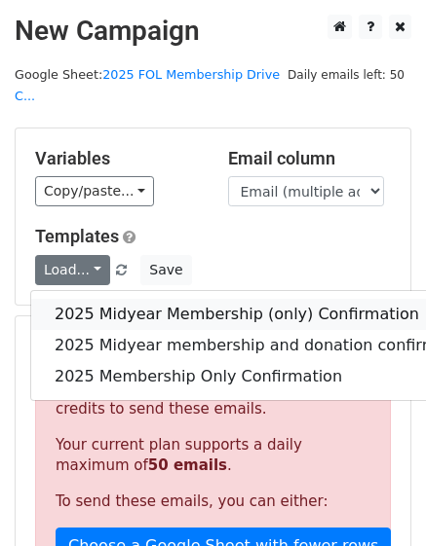
click at [242, 299] on link "2025 Midyear Membership (only) Confirmation" at bounding box center [265, 314] width 468 height 31
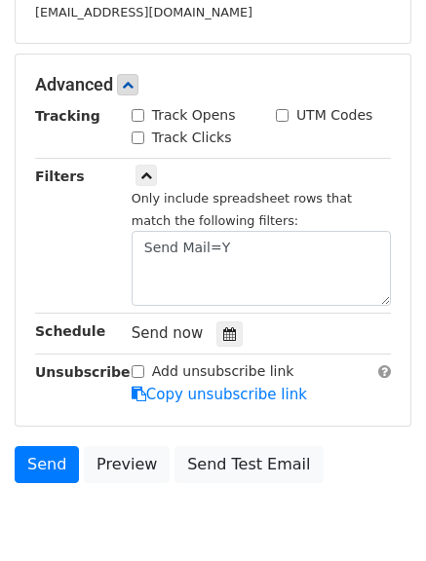
scroll to position [808, 0]
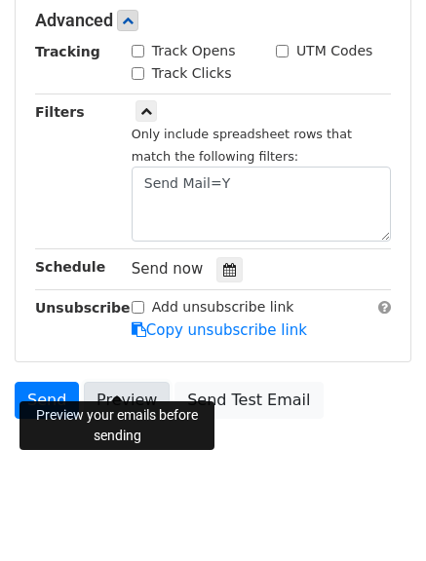
click at [121, 382] on link "Preview" at bounding box center [127, 400] width 86 height 37
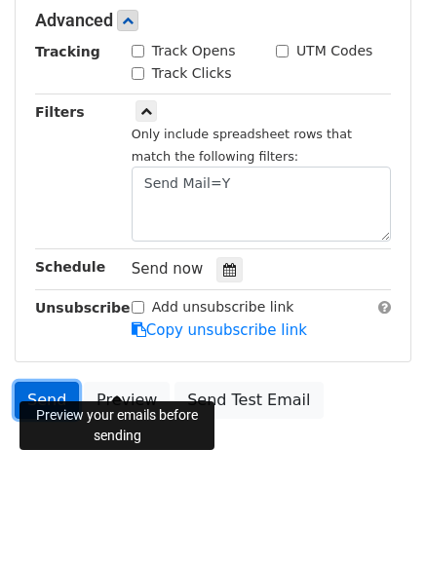
click at [44, 382] on link "Send" at bounding box center [47, 400] width 64 height 37
